Goal: Task Accomplishment & Management: Manage account settings

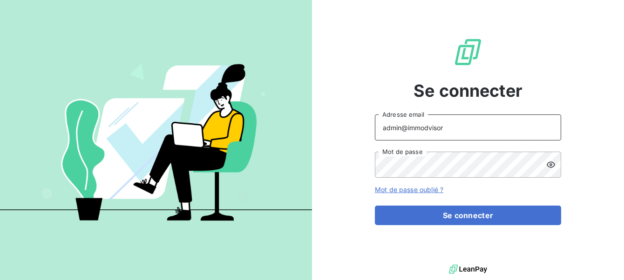
click at [470, 136] on input "admin@immodvisor" at bounding box center [468, 128] width 186 height 26
type input "admin@jobology"
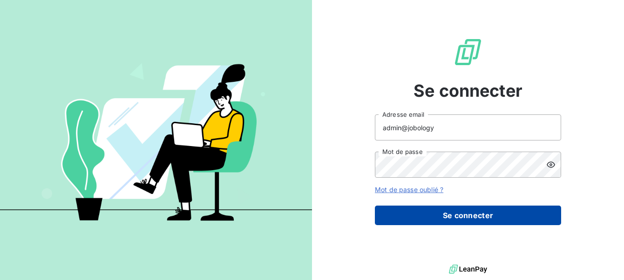
click at [462, 219] on button "Se connecter" at bounding box center [468, 216] width 186 height 20
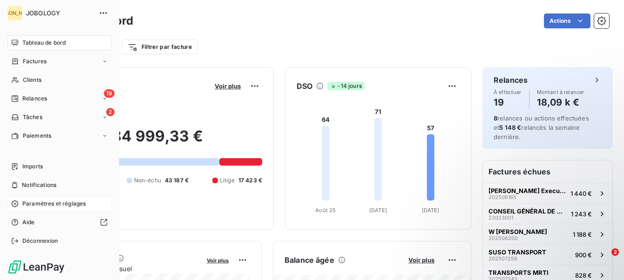
click at [26, 203] on span "Paramètres et réglages" at bounding box center [53, 204] width 63 height 8
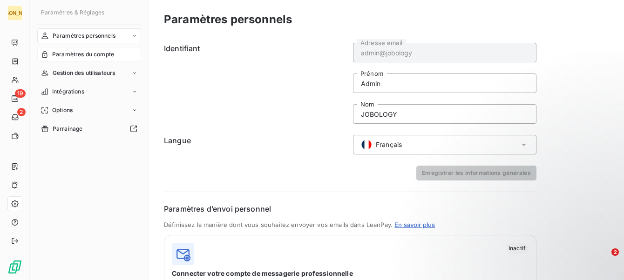
click at [108, 56] on span "Paramètres du compte" at bounding box center [83, 54] width 62 height 8
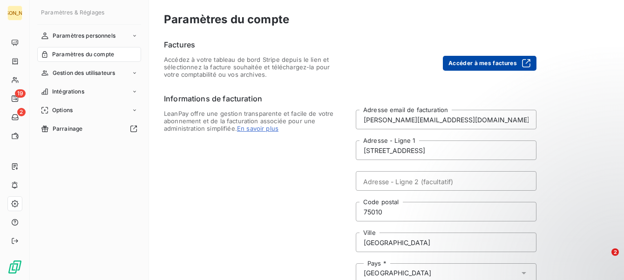
click at [511, 62] on button "Accéder à mes factures" at bounding box center [490, 63] width 94 height 15
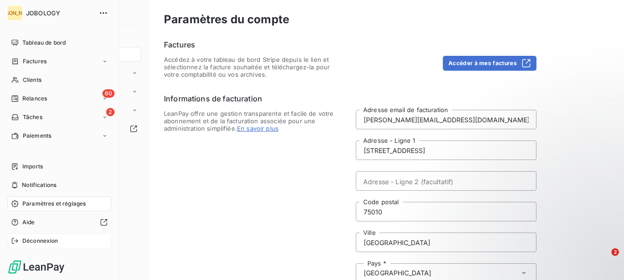
click at [40, 245] on span "Déconnexion" at bounding box center [40, 241] width 36 height 8
